Goal: Register for event/course

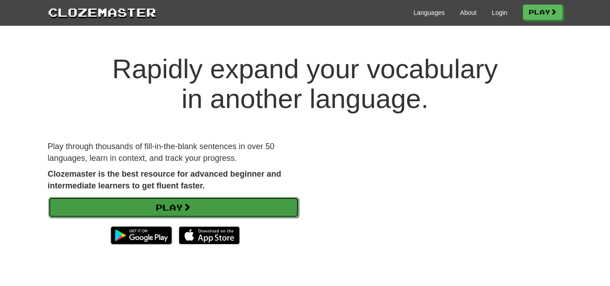
click at [264, 208] on link "Play" at bounding box center [173, 207] width 251 height 21
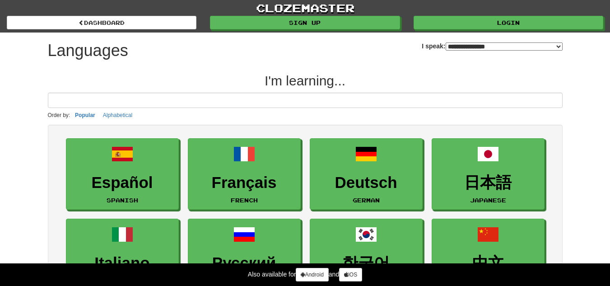
select select "*******"
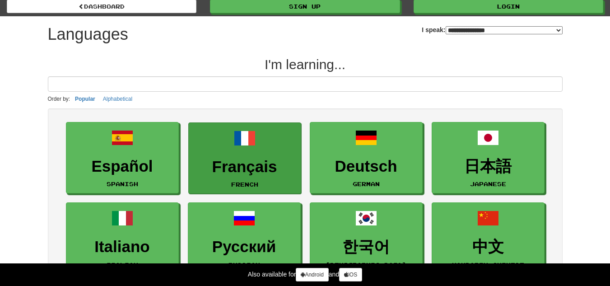
scroll to position [17, 0]
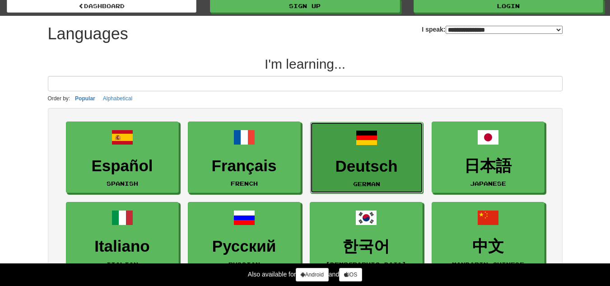
click at [403, 178] on link "Deutsch German" at bounding box center [366, 158] width 113 height 72
